Goal: Navigation & Orientation: Find specific page/section

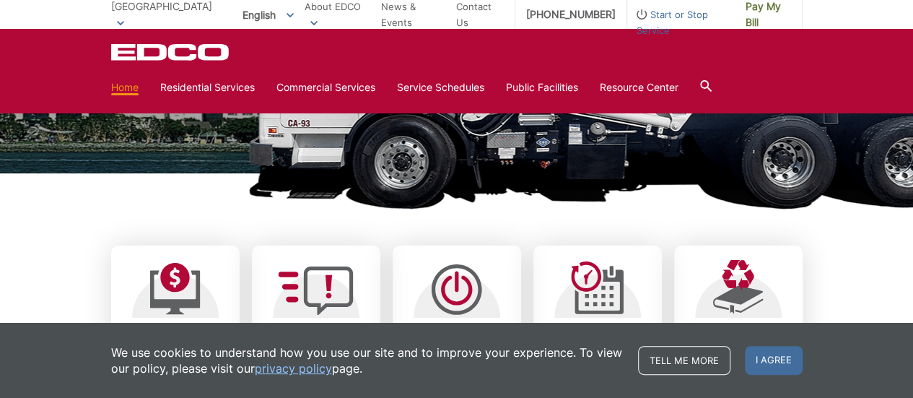
scroll to position [433, 0]
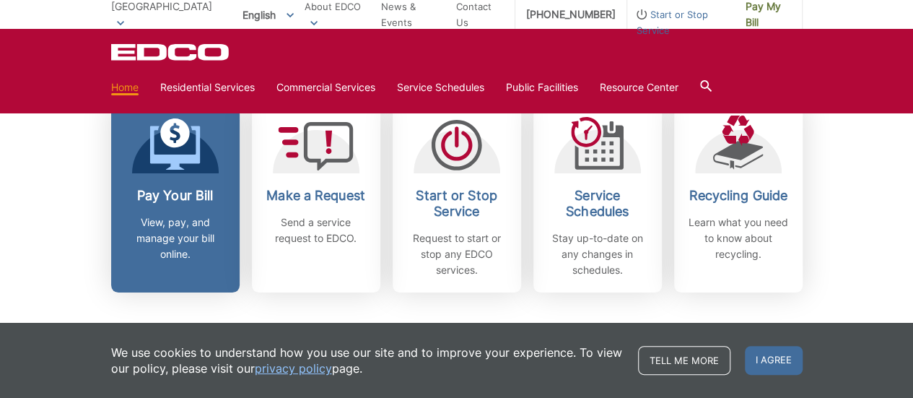
click at [160, 186] on link "Pay Your Bill View, pay, and manage your bill online." at bounding box center [175, 196] width 128 height 191
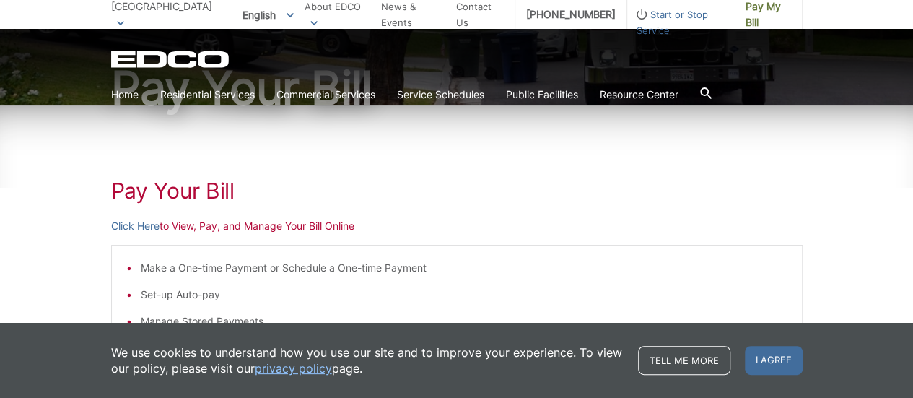
scroll to position [144, 0]
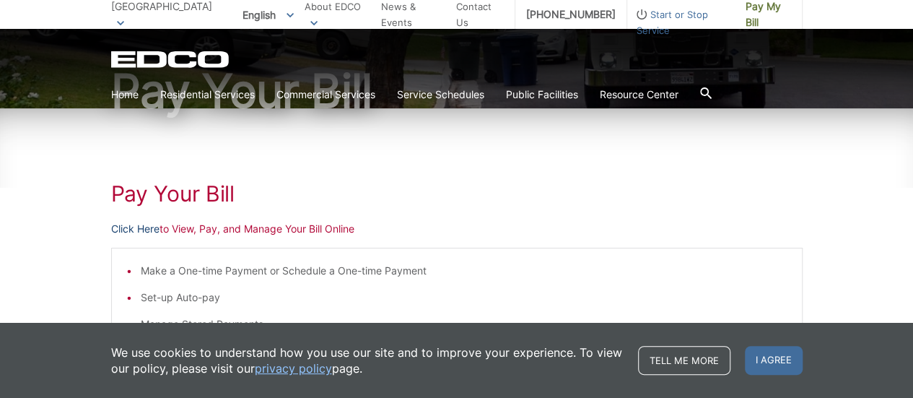
click at [143, 229] on link "Click Here" at bounding box center [135, 229] width 48 height 16
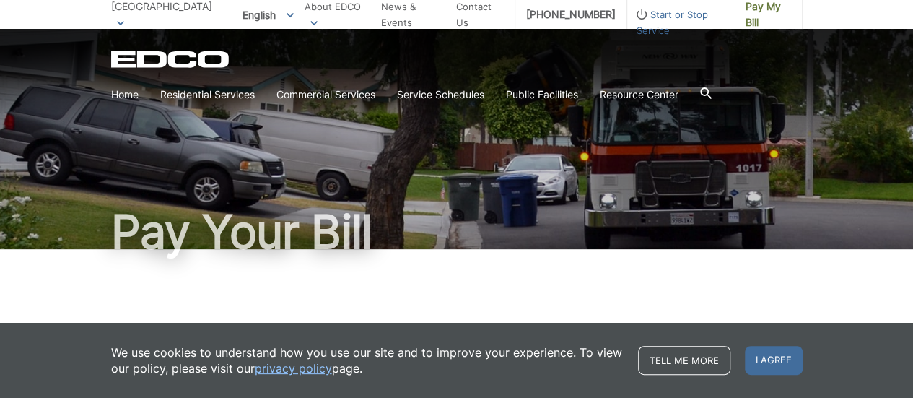
scroll to position [0, 0]
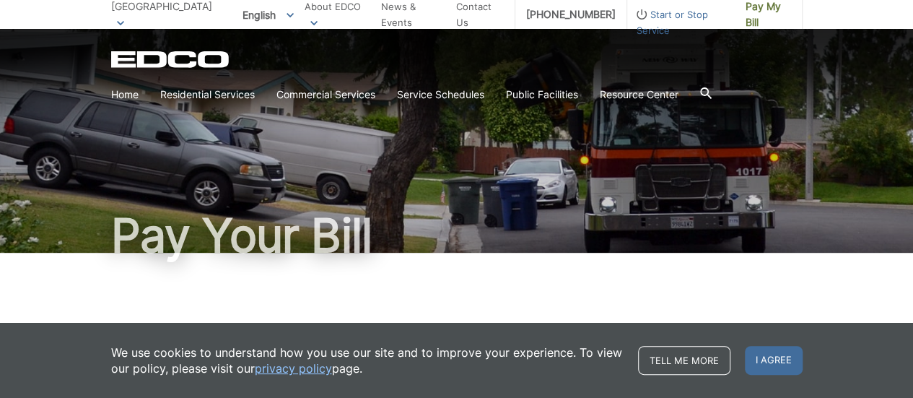
click at [162, 55] on icon "EDCD logo. Return to the homepage." at bounding box center [170, 59] width 119 height 17
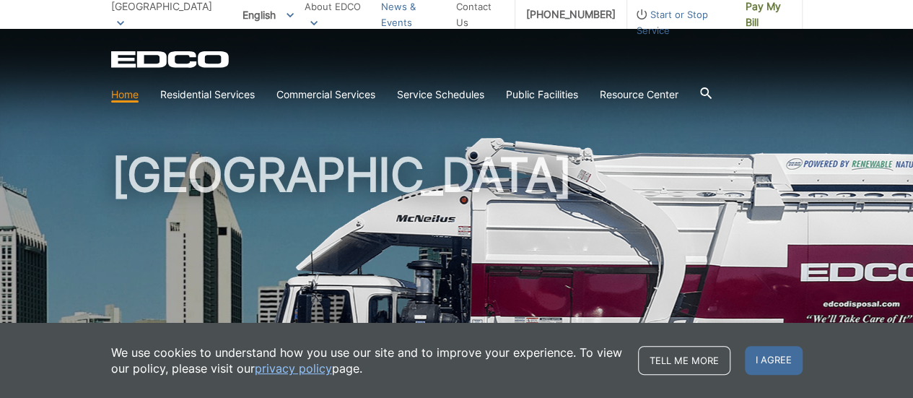
click at [422, 12] on link "News & Events" at bounding box center [413, 15] width 64 height 32
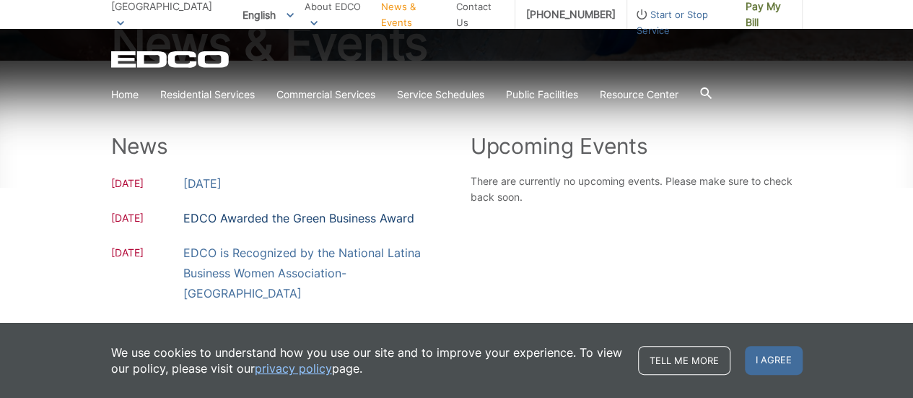
scroll to position [217, 0]
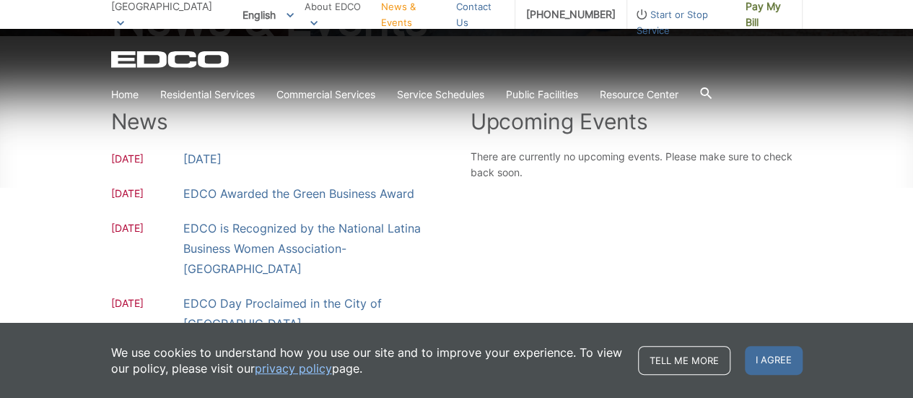
click at [497, 21] on link "Contact Us" at bounding box center [480, 15] width 48 height 32
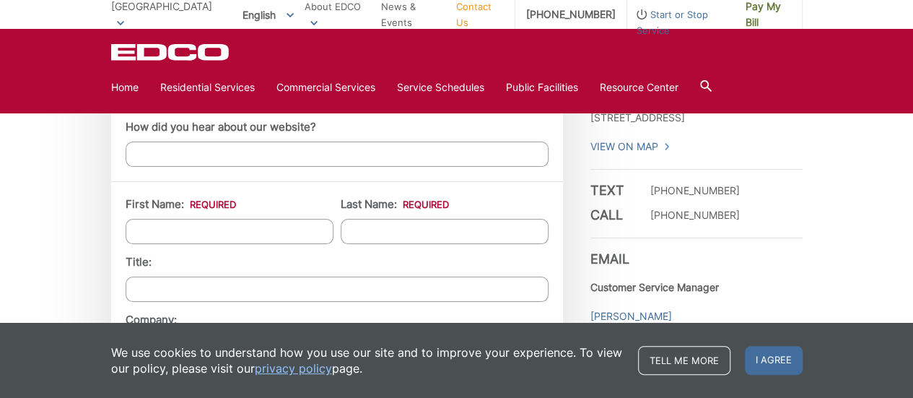
scroll to position [1083, 0]
